Goal: Information Seeking & Learning: Learn about a topic

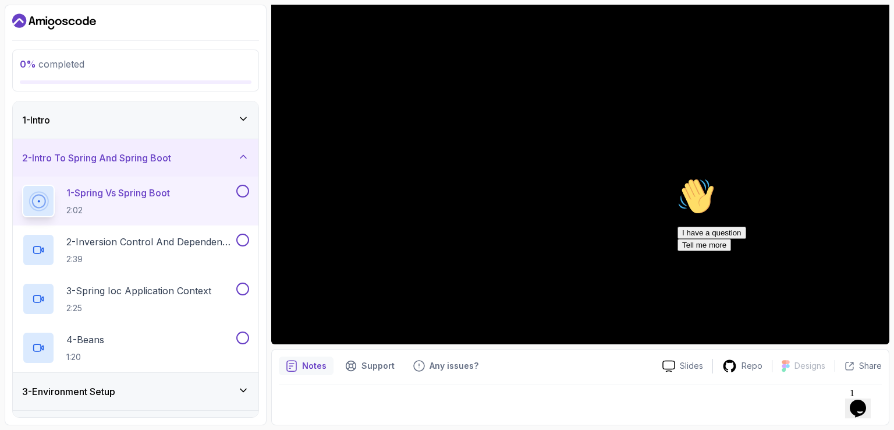
click at [240, 158] on icon at bounding box center [243, 156] width 6 height 3
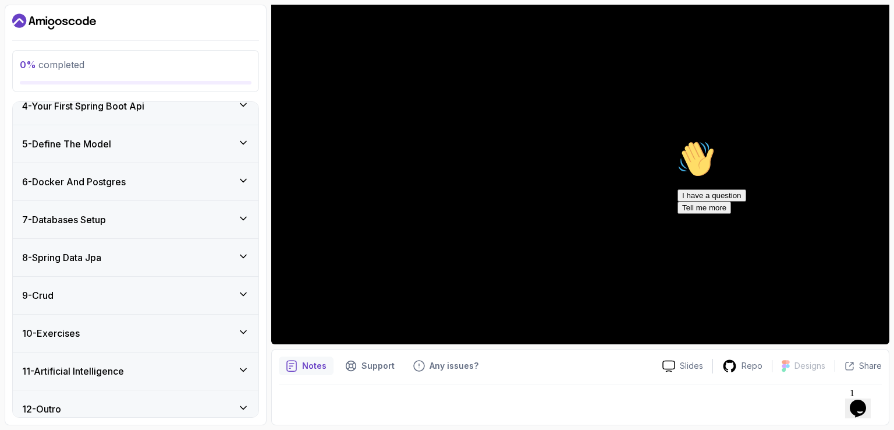
scroll to position [136, 0]
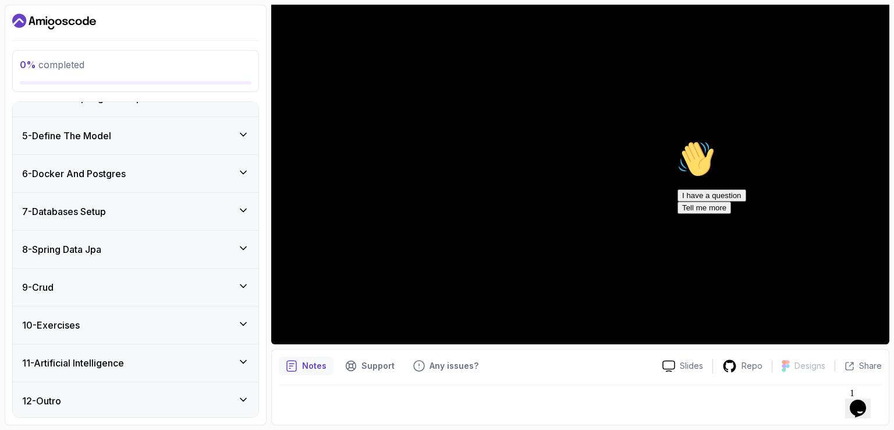
click at [246, 399] on icon at bounding box center [244, 400] width 12 height 12
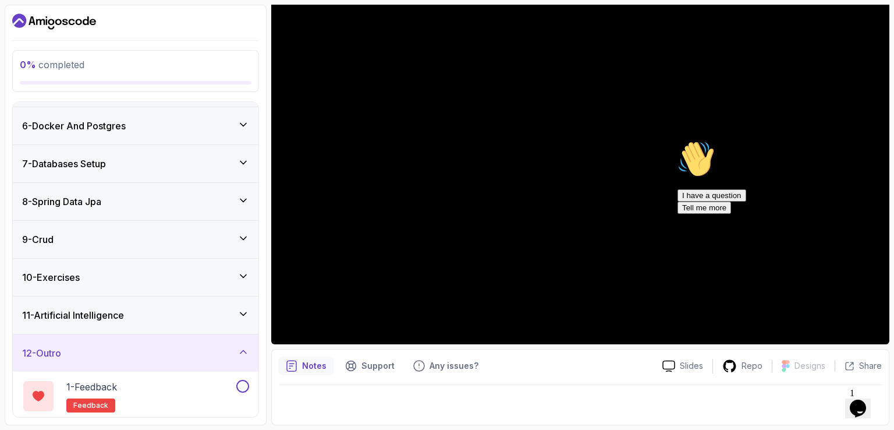
scroll to position [234, 0]
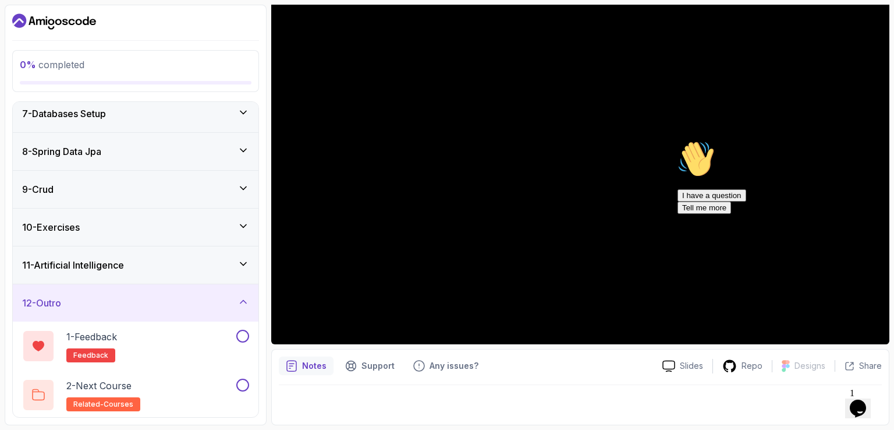
click at [245, 258] on icon at bounding box center [244, 264] width 12 height 12
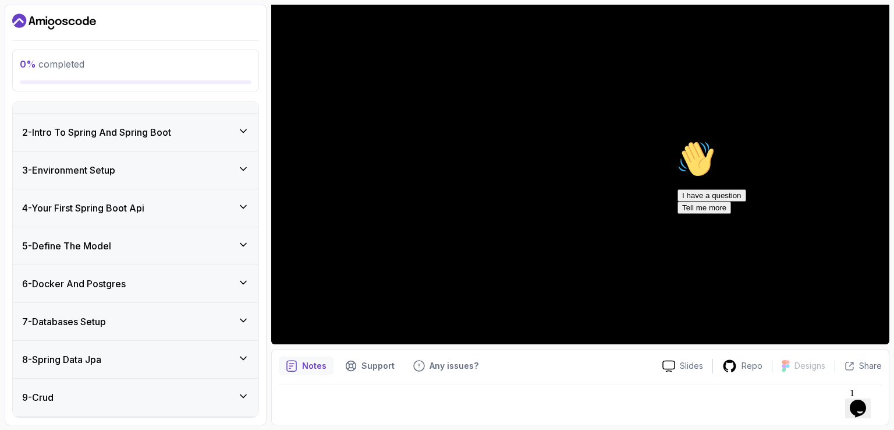
scroll to position [0, 0]
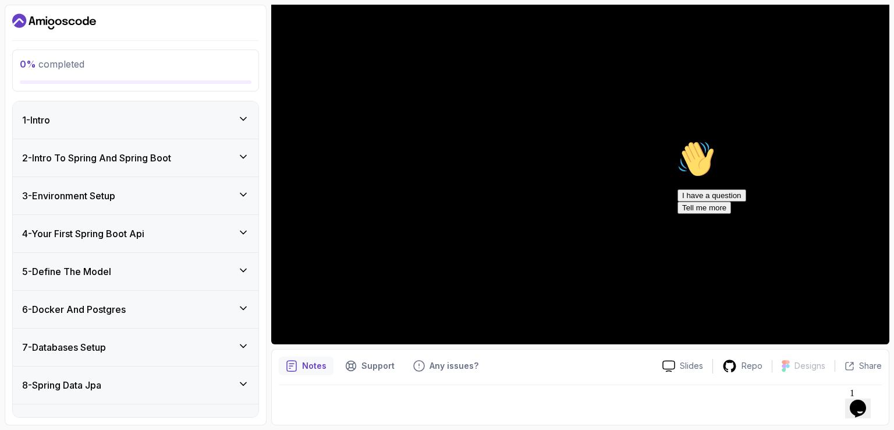
click at [864, 407] on icon "$i18n('chat', 'chat_widget')" at bounding box center [858, 407] width 16 height 17
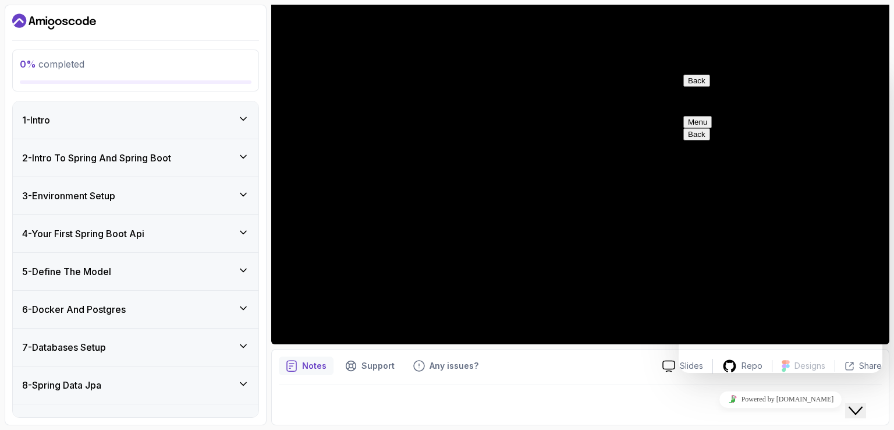
click at [863, 406] on icon "Close Chat This icon closes the chat window." at bounding box center [856, 411] width 14 height 14
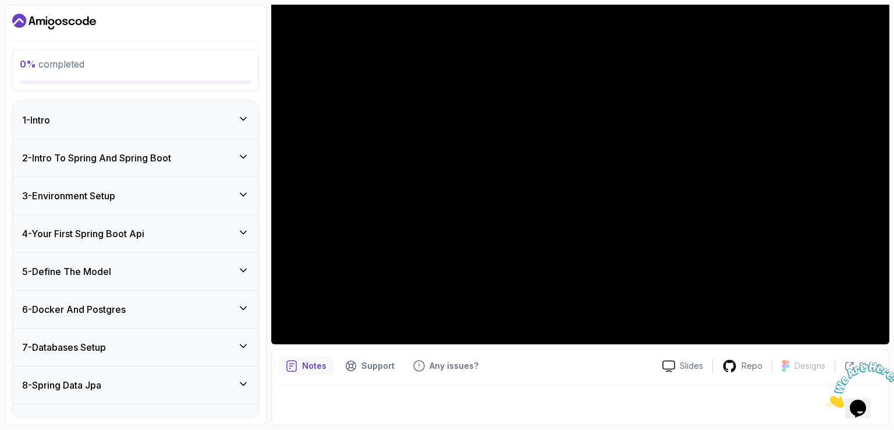
click at [235, 119] on div "1 - Intro" at bounding box center [135, 120] width 227 height 14
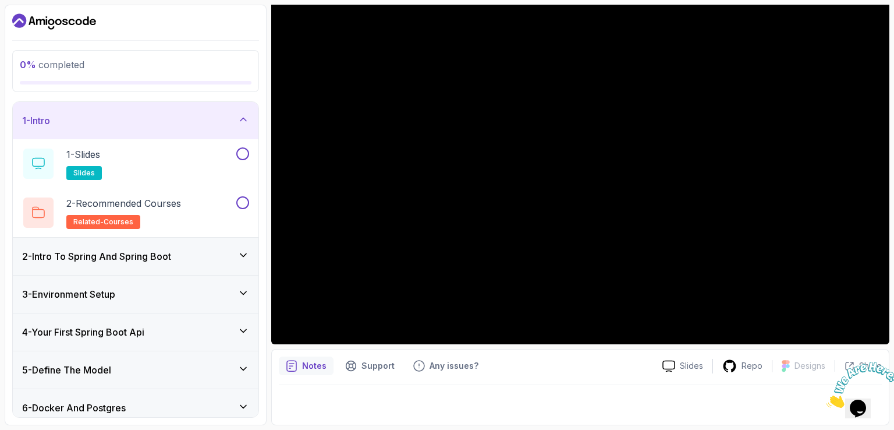
click at [249, 121] on icon at bounding box center [244, 120] width 12 height 12
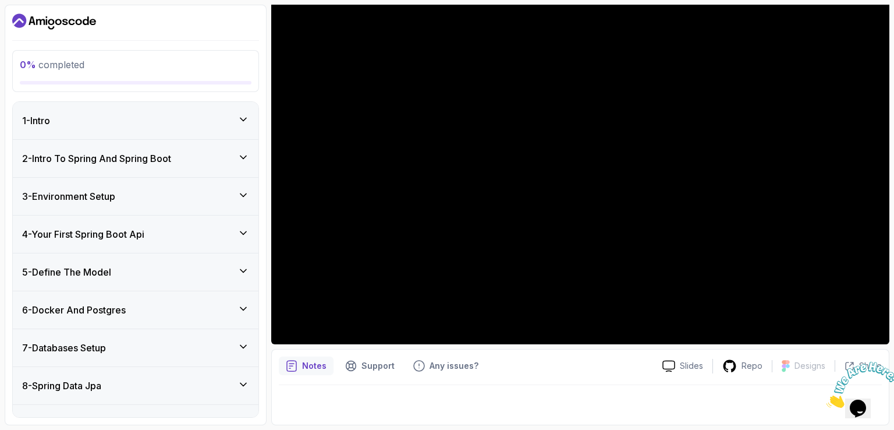
click at [249, 121] on icon at bounding box center [244, 120] width 12 height 12
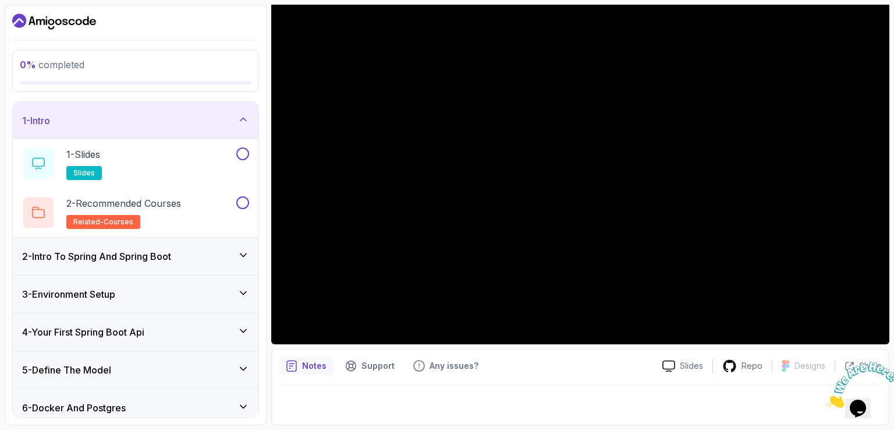
click at [245, 254] on icon at bounding box center [243, 254] width 6 height 3
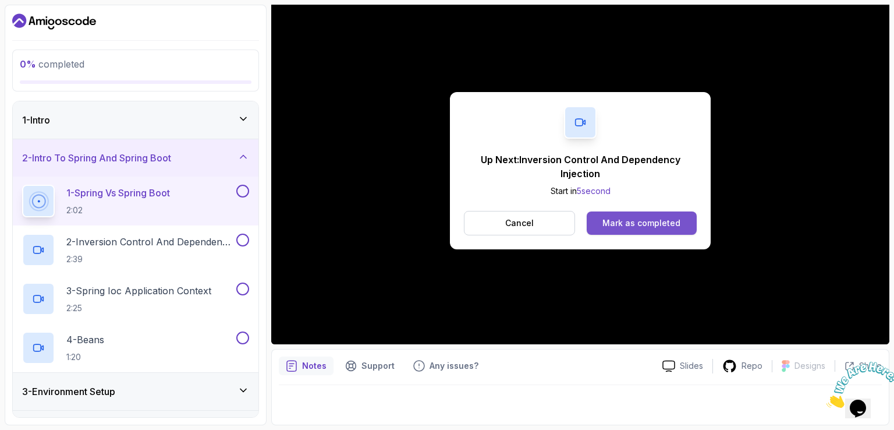
click at [661, 224] on div "Mark as completed" at bounding box center [642, 223] width 78 height 12
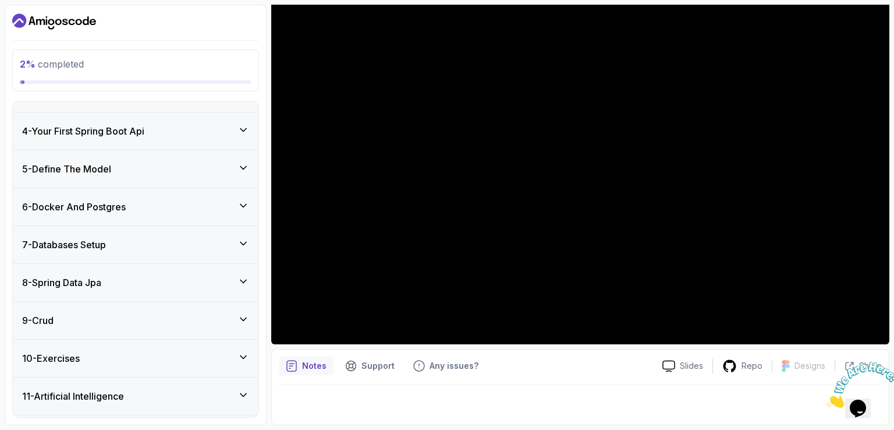
scroll to position [332, 0]
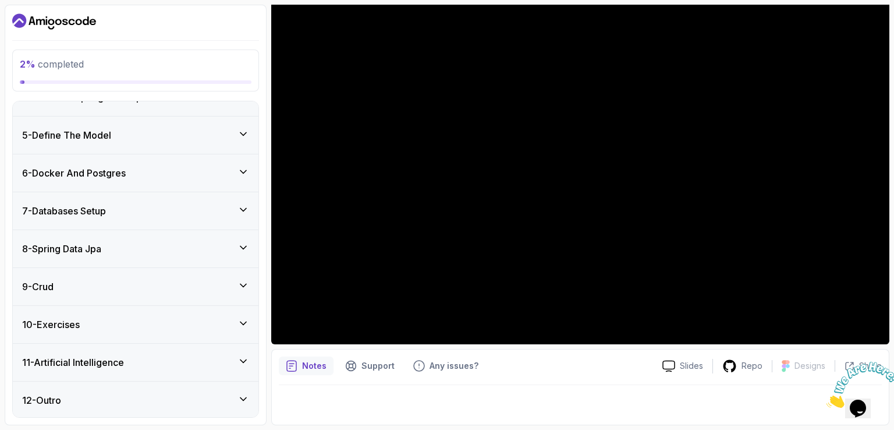
click at [246, 334] on div "10 - Exercises" at bounding box center [136, 324] width 246 height 37
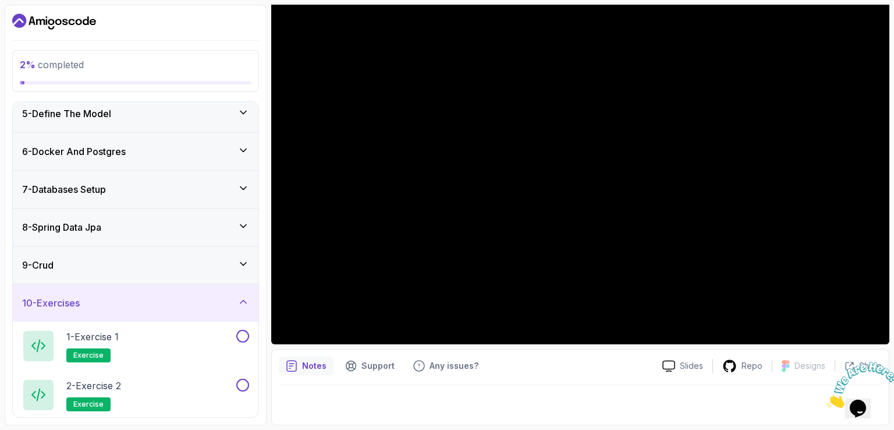
scroll to position [126, 0]
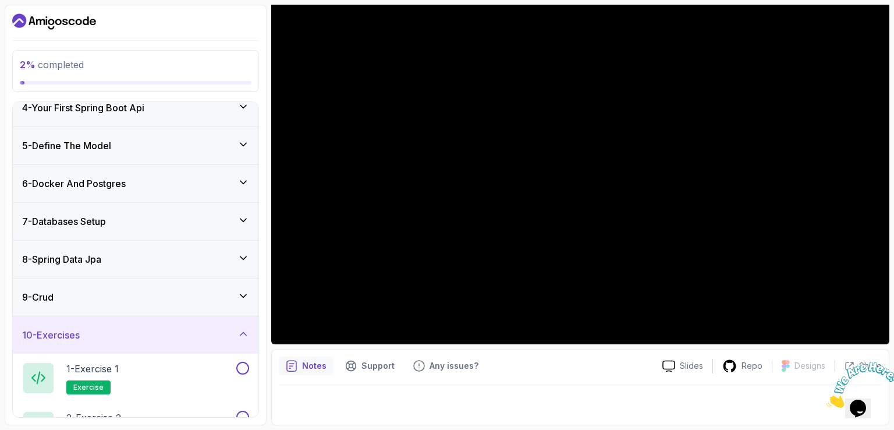
click at [246, 256] on icon at bounding box center [243, 257] width 6 height 3
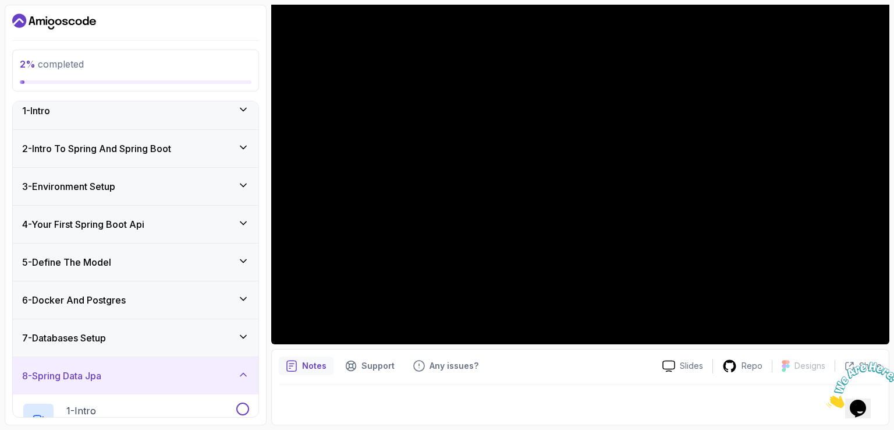
scroll to position [0, 0]
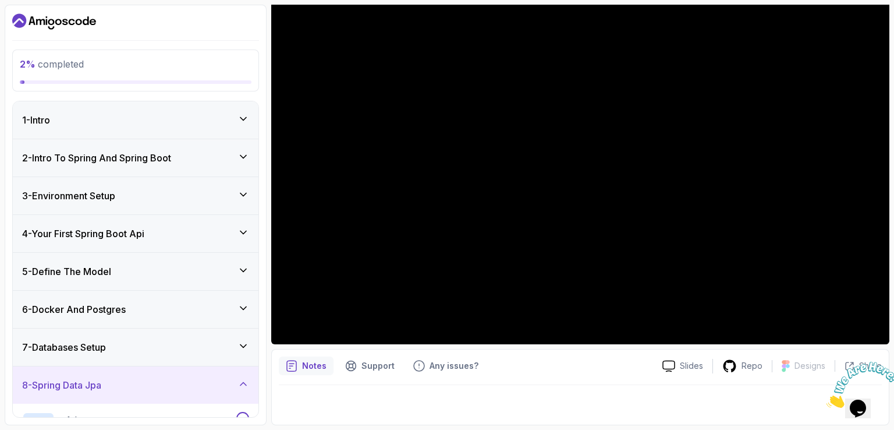
click at [252, 128] on div "1 - Intro" at bounding box center [136, 119] width 246 height 37
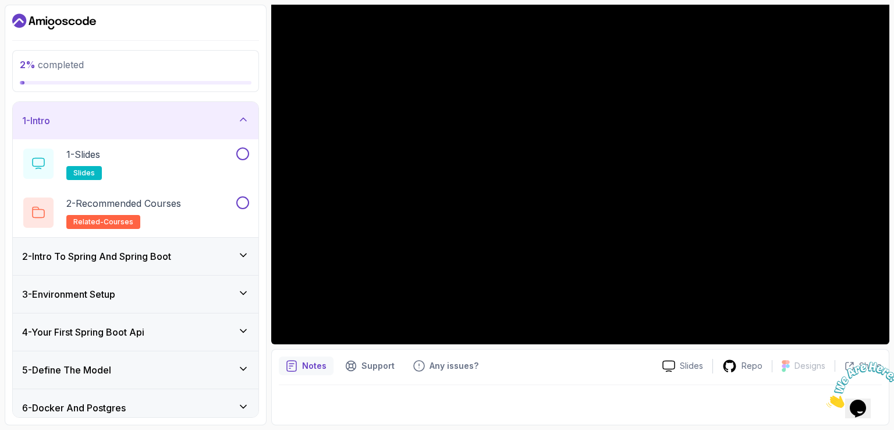
click at [249, 257] on div "2 - Intro To Spring And Spring Boot" at bounding box center [136, 256] width 246 height 37
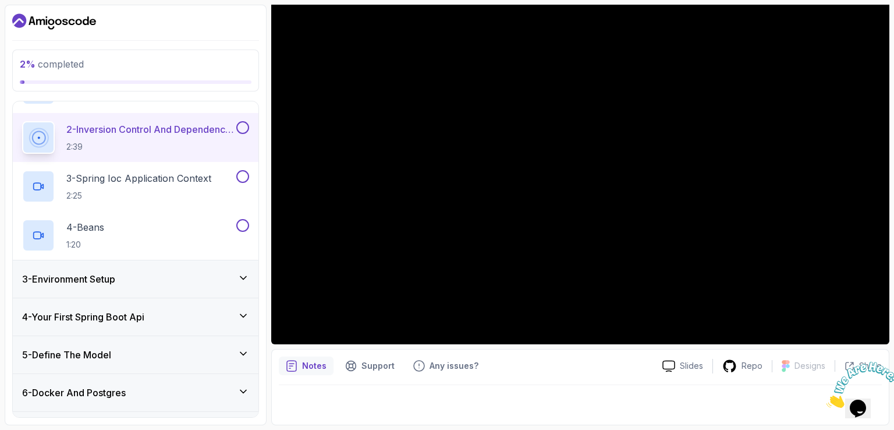
scroll to position [151, 0]
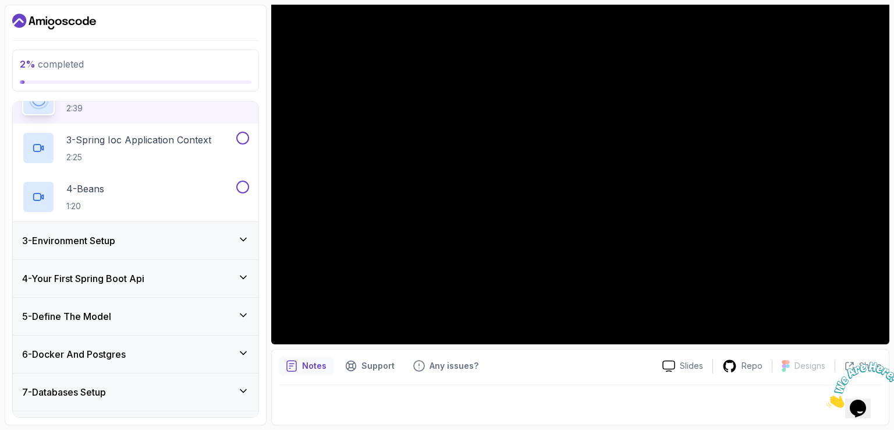
click at [236, 236] on div "3 - Environment Setup" at bounding box center [135, 240] width 227 height 14
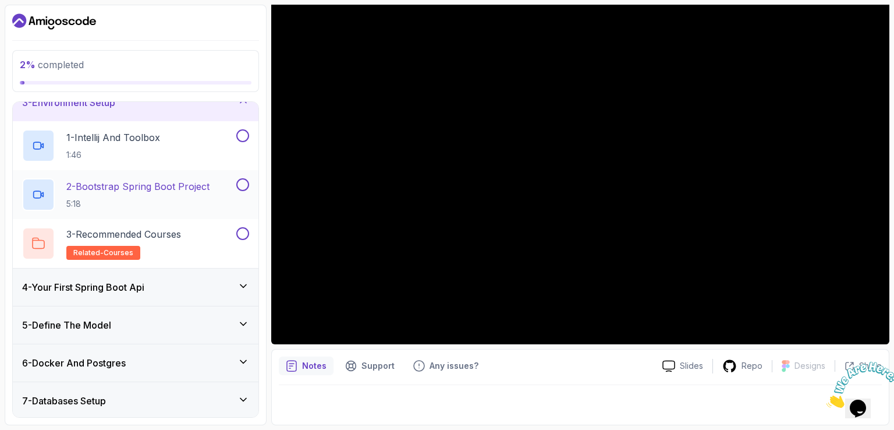
scroll to position [94, 0]
click at [226, 282] on div "4 - Your First Spring Boot Api" at bounding box center [135, 287] width 227 height 14
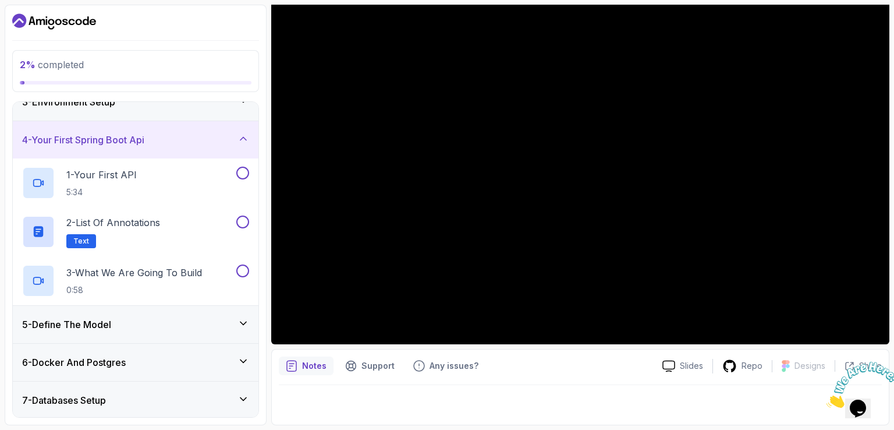
click at [214, 329] on div "5 - Define The Model" at bounding box center [135, 324] width 227 height 14
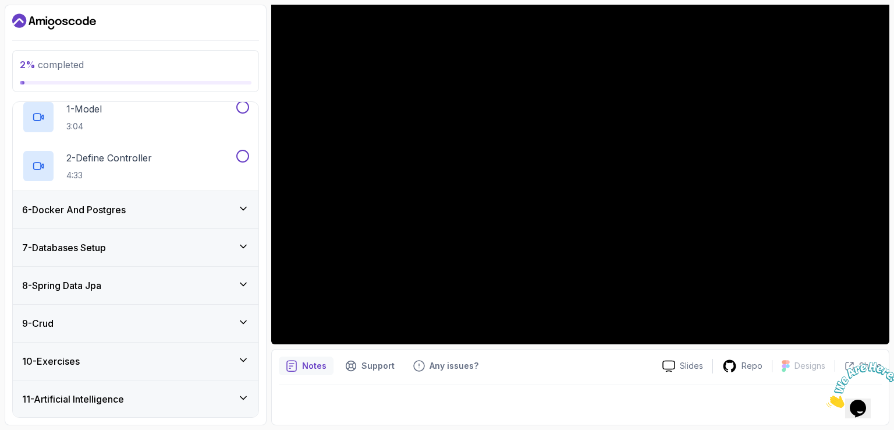
scroll to position [201, 0]
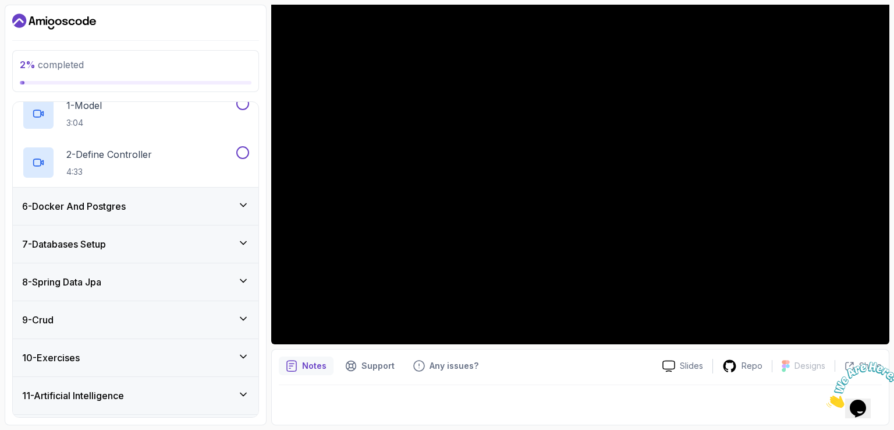
click at [215, 213] on div "6 - Docker And Postgres" at bounding box center [136, 205] width 246 height 37
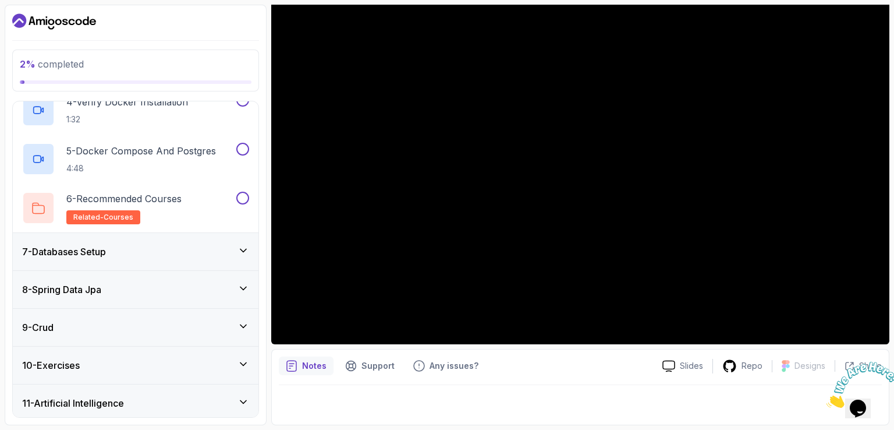
scroll to position [384, 0]
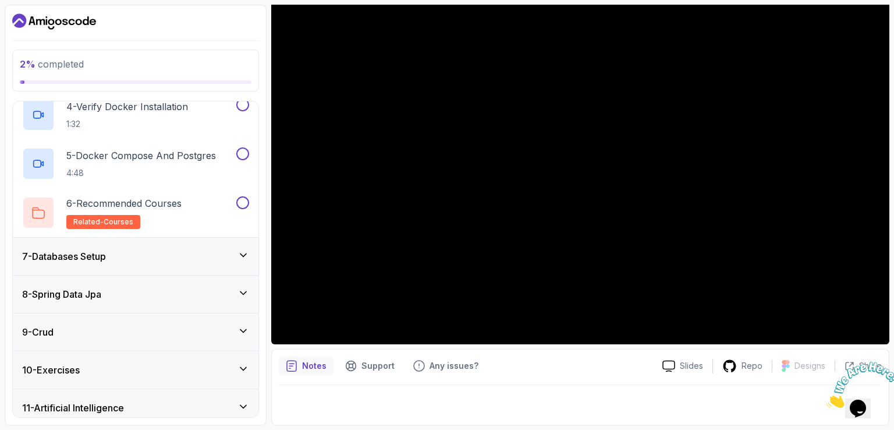
click at [209, 267] on div "7 - Databases Setup" at bounding box center [136, 256] width 246 height 37
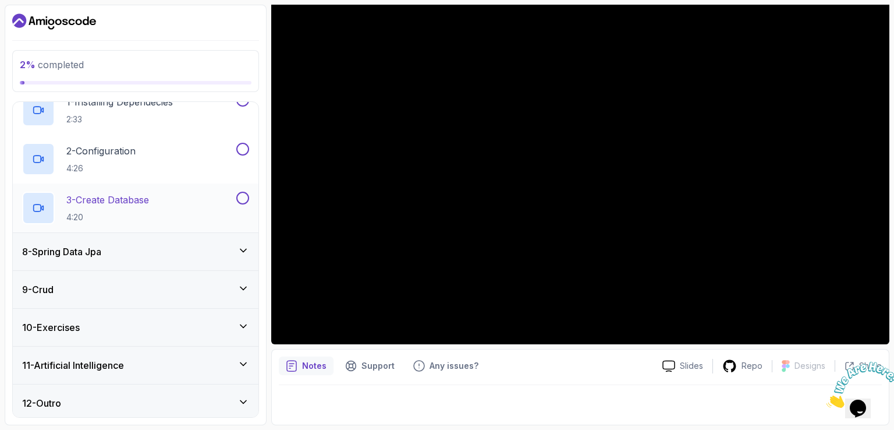
scroll to position [283, 0]
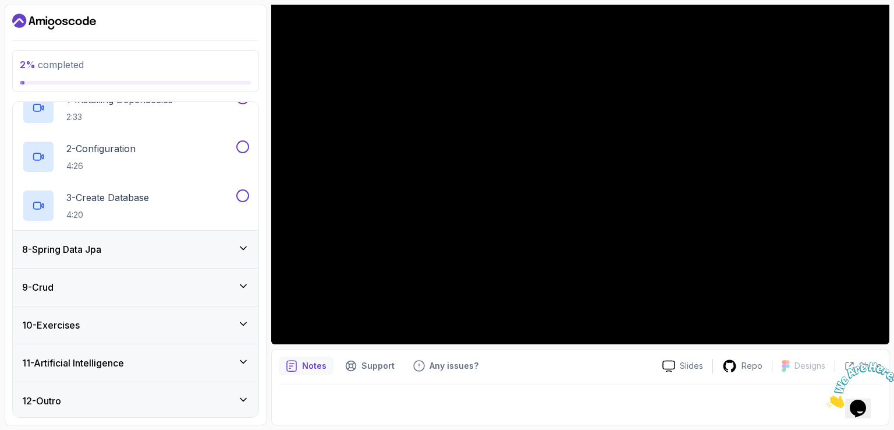
click at [200, 296] on div "9 - Crud" at bounding box center [136, 286] width 246 height 37
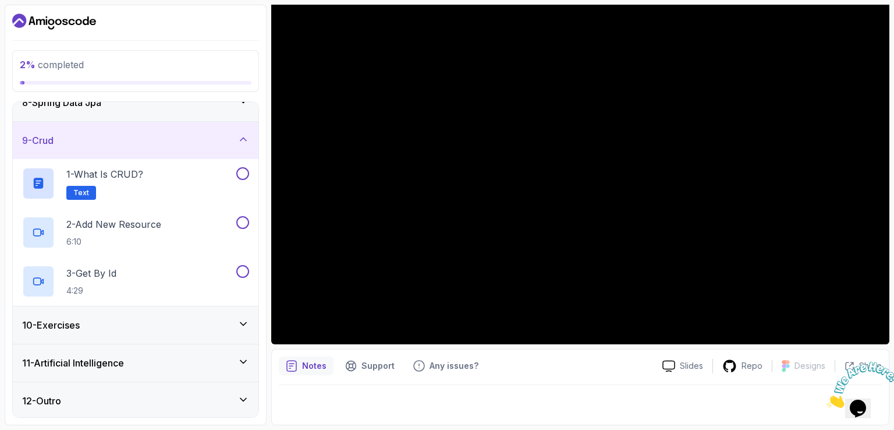
click at [198, 367] on div "11 - Artificial Intelligence" at bounding box center [135, 363] width 227 height 14
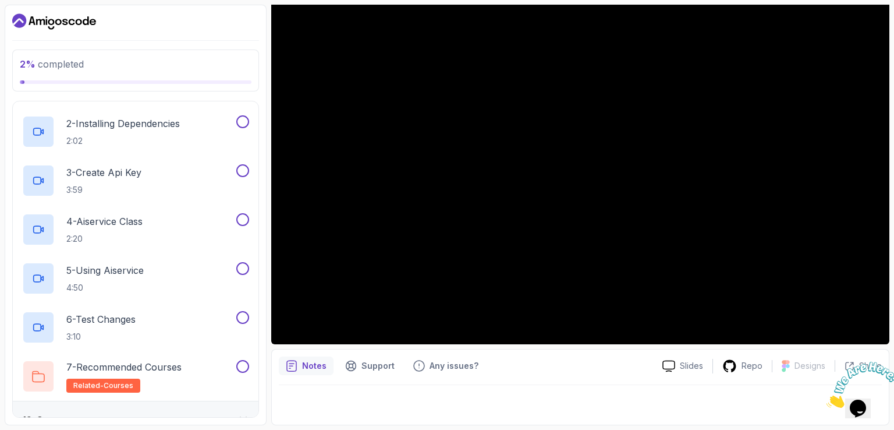
scroll to position [479, 0]
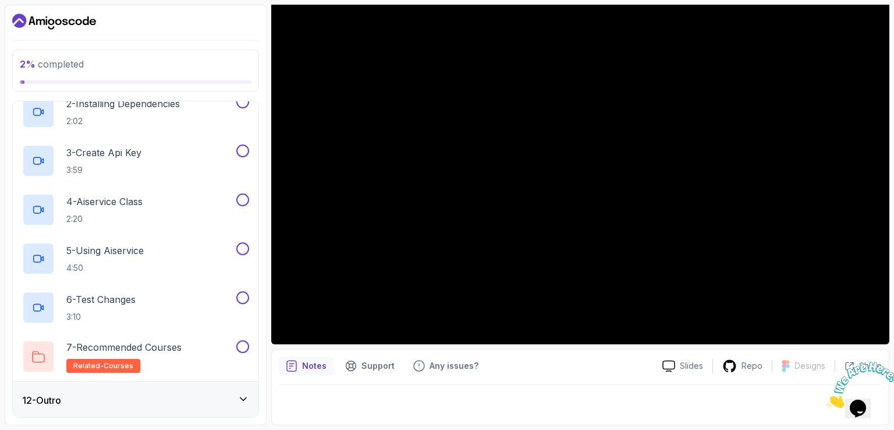
click at [199, 402] on div "12 - Outro" at bounding box center [135, 400] width 227 height 14
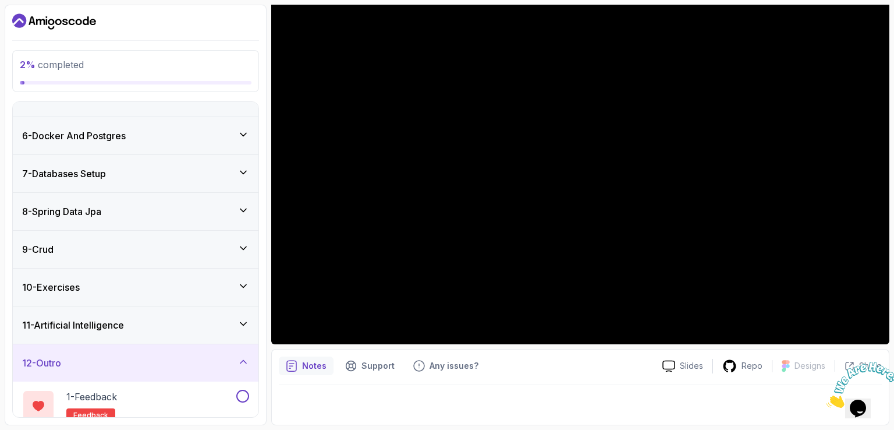
scroll to position [234, 0]
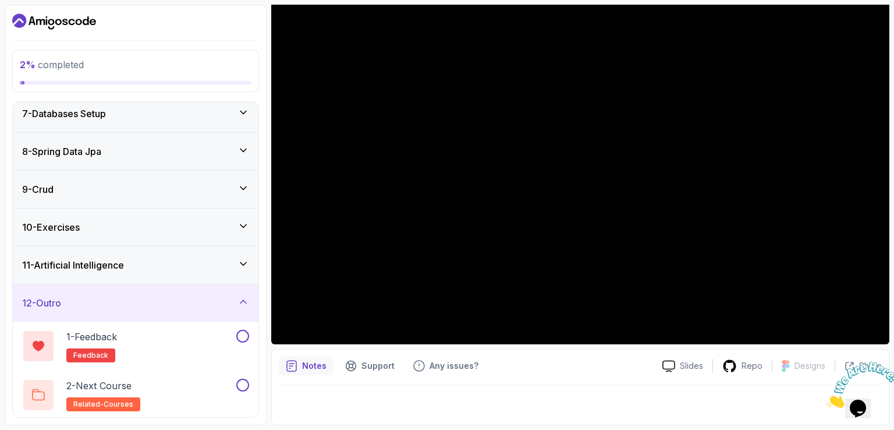
click at [246, 299] on icon at bounding box center [244, 302] width 12 height 12
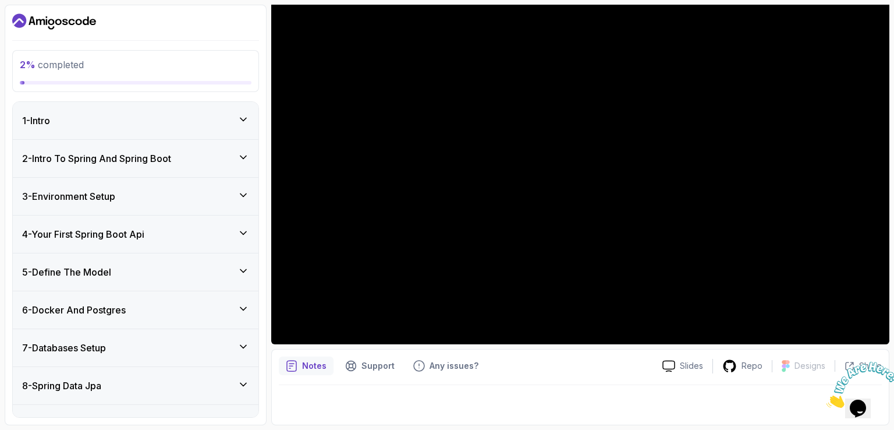
scroll to position [136, 0]
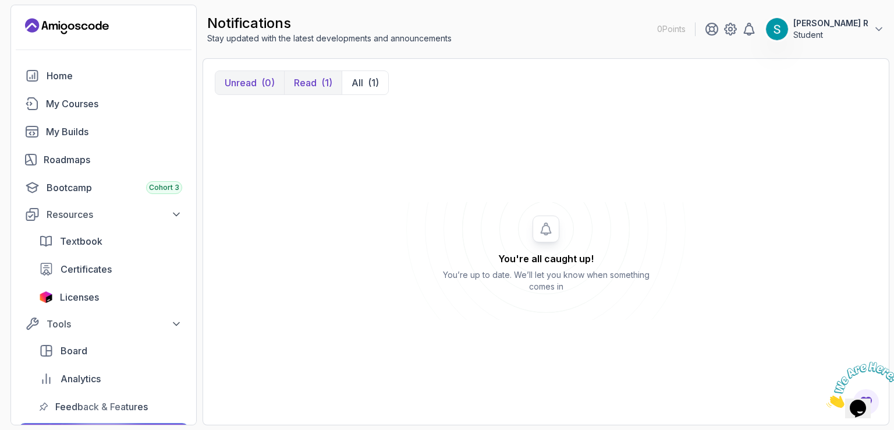
click at [319, 79] on button "Read (1)" at bounding box center [313, 82] width 58 height 23
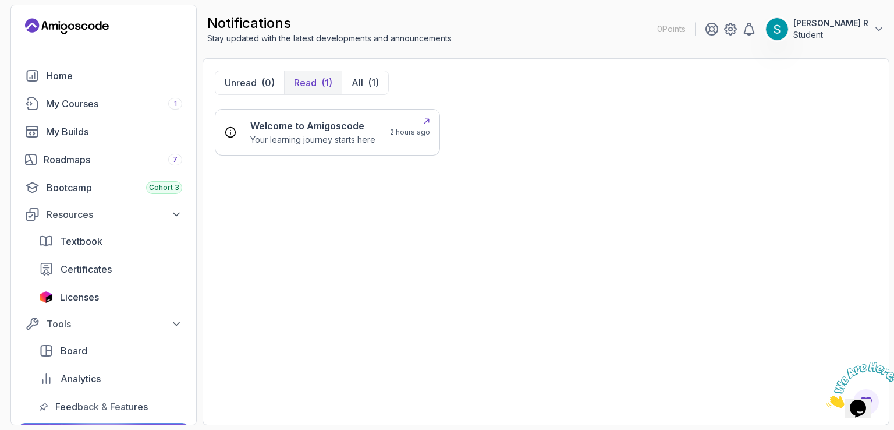
click at [313, 126] on h6 "Welcome to Amigoscode" at bounding box center [312, 126] width 125 height 14
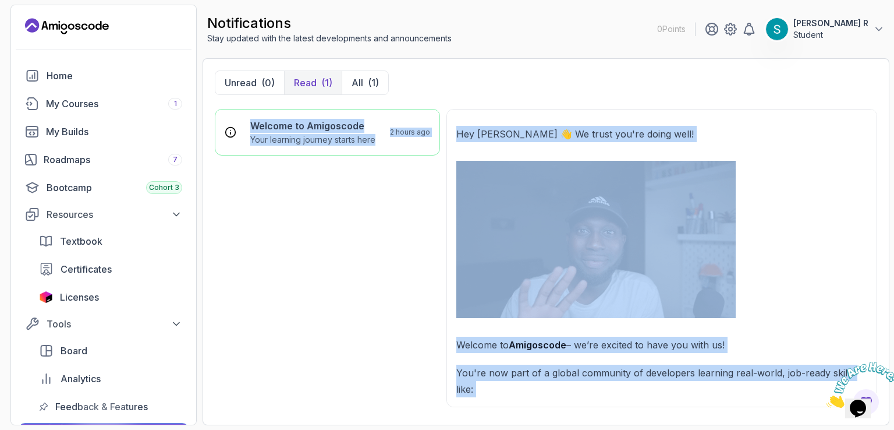
drag, startPoint x: 671, startPoint y: 399, endPoint x: 636, endPoint y: 60, distance: 341.3
click at [636, 60] on div "Unread (0) Read (1) All (1) Welcome to Amigoscode Your learning journey starts …" at bounding box center [546, 241] width 687 height 367
click at [831, 236] on p at bounding box center [662, 239] width 411 height 157
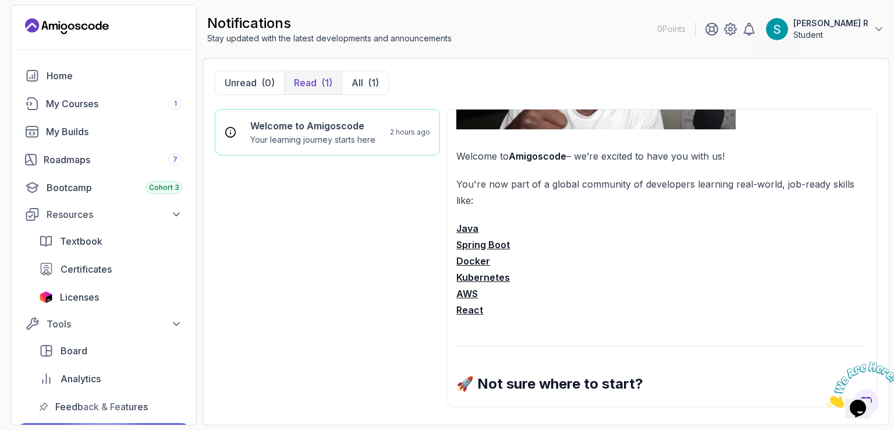
scroll to position [190, 0]
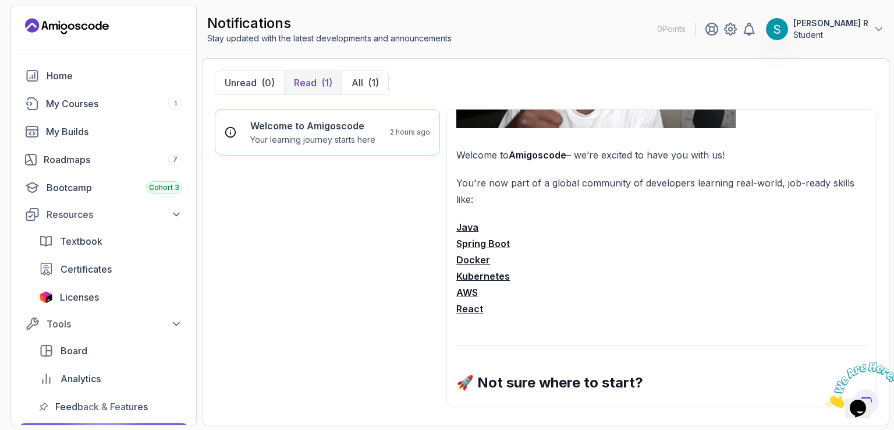
click at [485, 244] on strong "Spring Boot" at bounding box center [484, 244] width 54 height 12
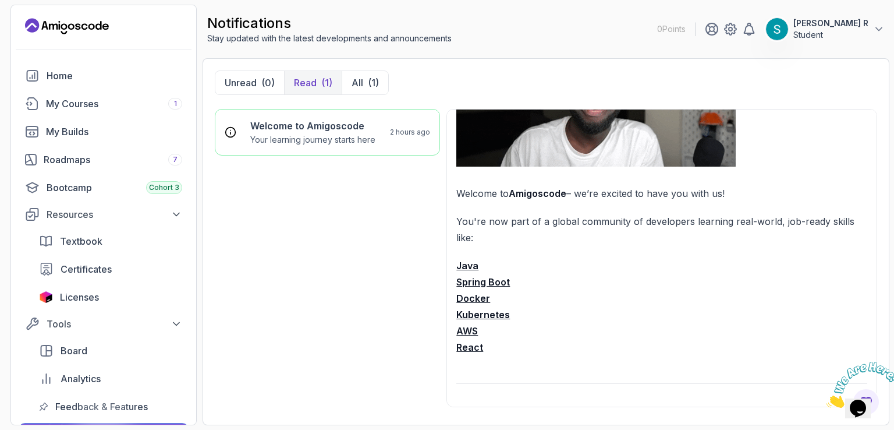
scroll to position [162, 0]
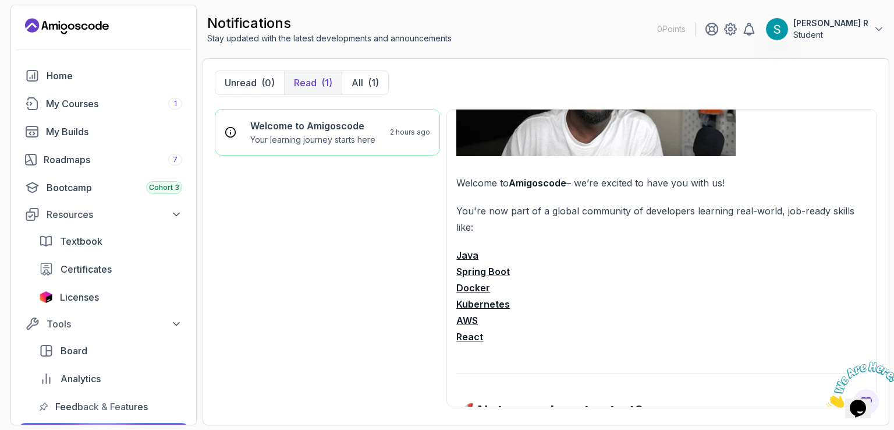
click at [465, 257] on strong "Java" at bounding box center [468, 255] width 22 height 12
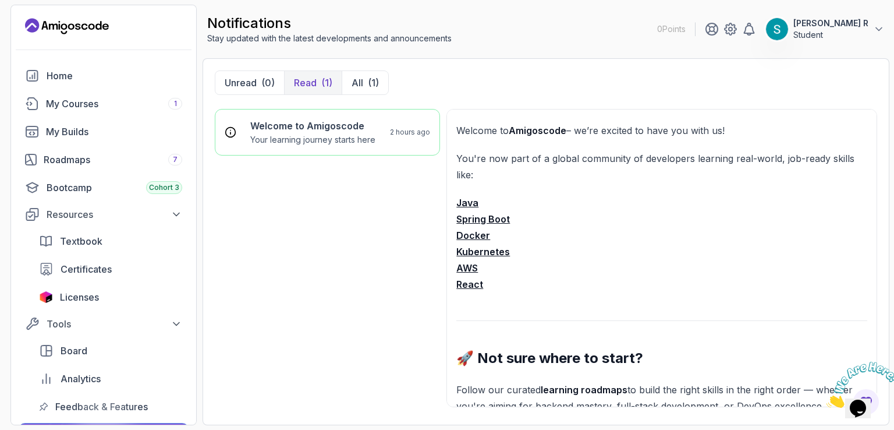
scroll to position [226, 0]
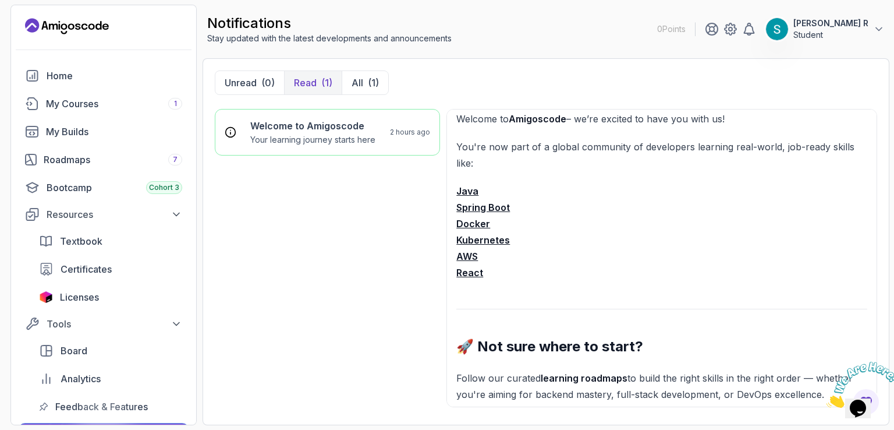
click at [470, 270] on strong "React" at bounding box center [470, 273] width 27 height 12
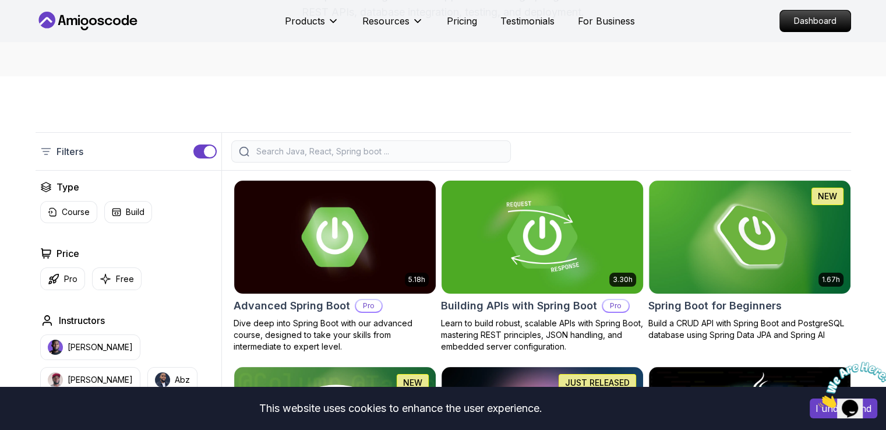
scroll to position [240, 0]
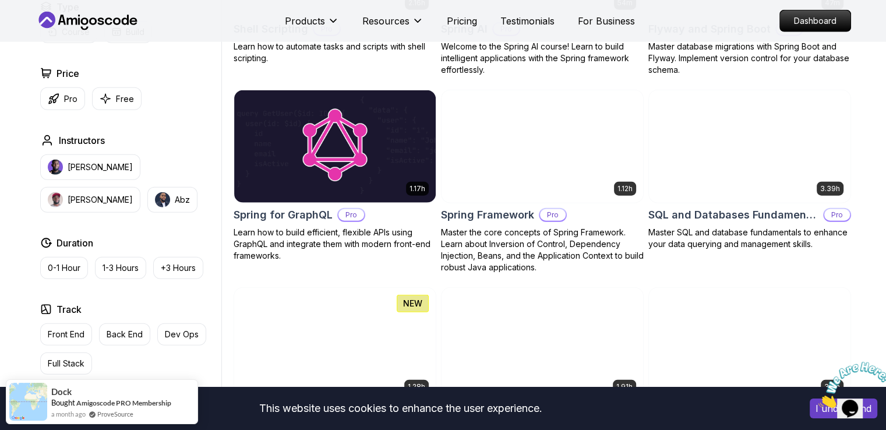
scroll to position [2872, 0]
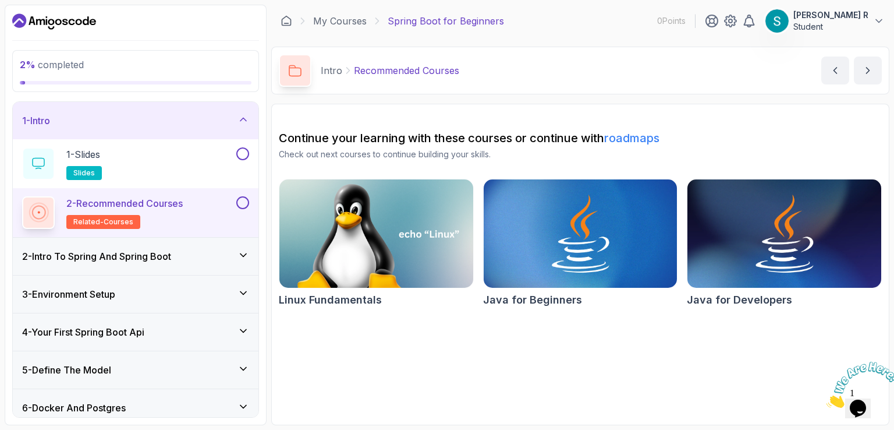
click at [789, 27] on img at bounding box center [777, 20] width 23 height 23
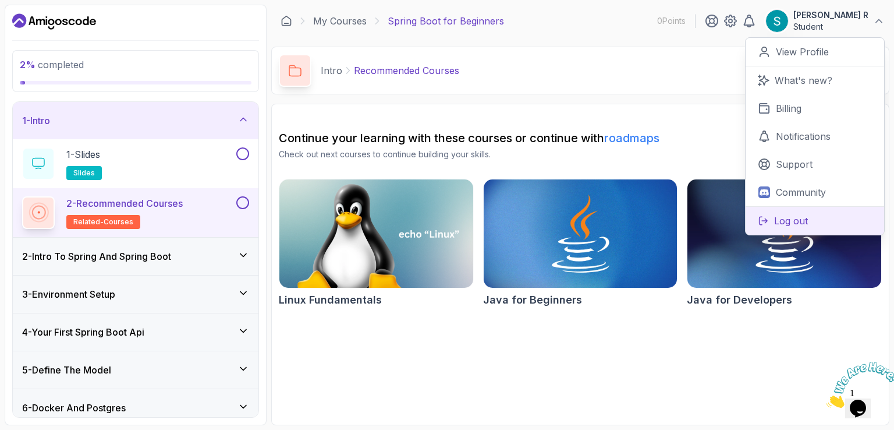
click at [797, 220] on p "Log out" at bounding box center [791, 221] width 34 height 14
